Goal: Information Seeking & Learning: Learn about a topic

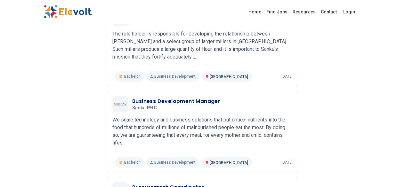
scroll to position [154, 0]
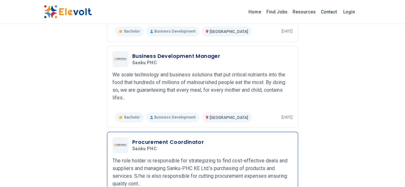
click at [161, 139] on h3 "Procurement Coordinator" at bounding box center [168, 143] width 72 height 8
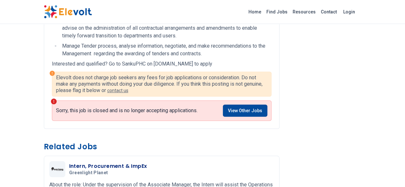
scroll to position [295, 0]
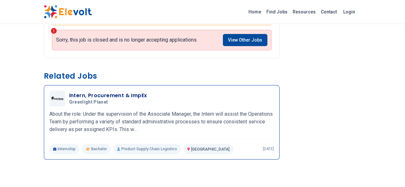
click at [71, 92] on h3 "Intern, Procurement & ImpEx" at bounding box center [108, 96] width 78 height 8
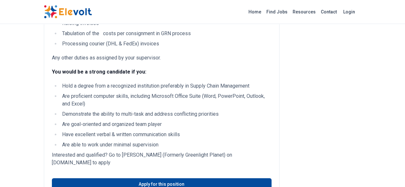
scroll to position [320, 0]
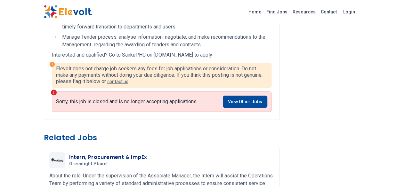
scroll to position [233, 0]
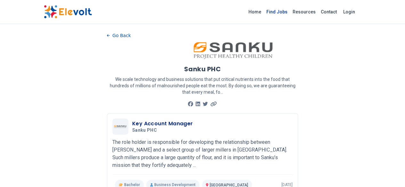
click at [290, 11] on link "Find Jobs" at bounding box center [277, 12] width 26 height 10
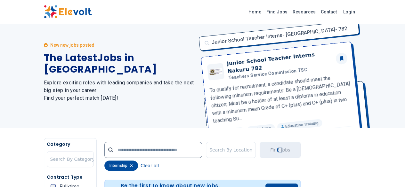
scroll to position [1, 0]
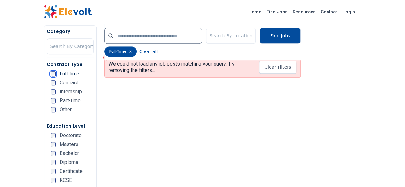
scroll to position [179, 0]
